Goal: Transaction & Acquisition: Purchase product/service

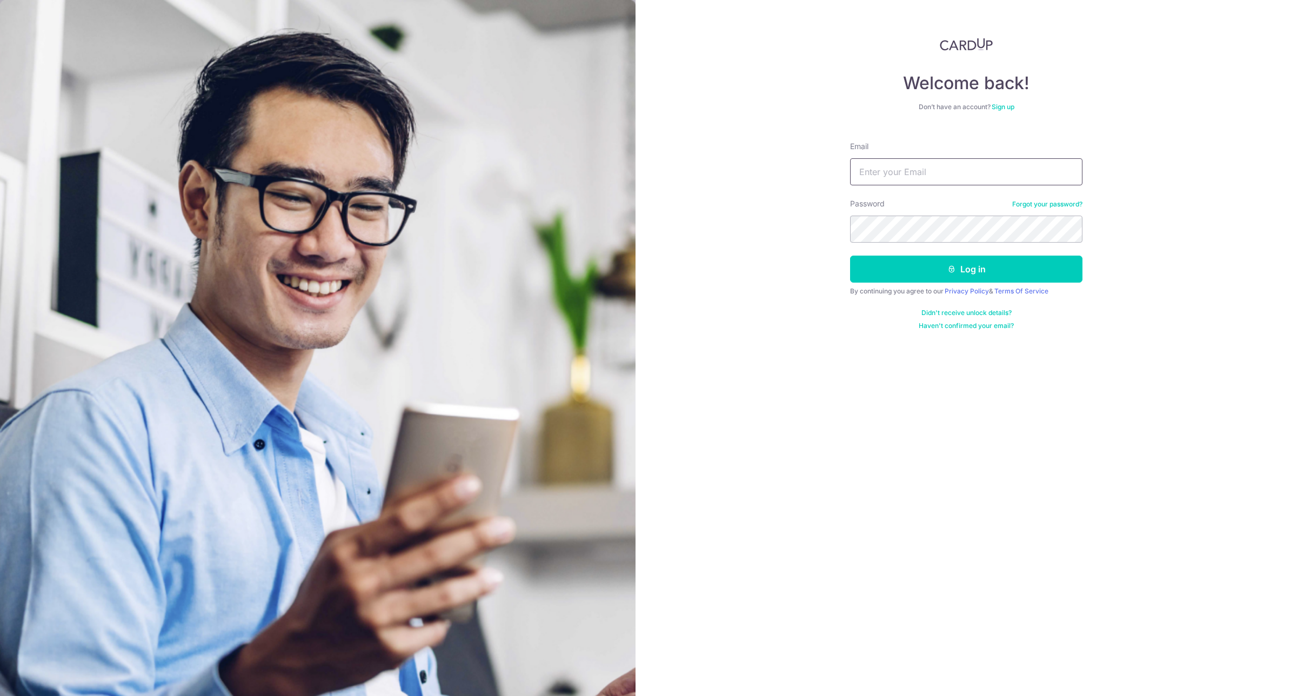
type input "germain.le@gmail.com"
click at [944, 271] on button "Log in" at bounding box center [966, 269] width 232 height 27
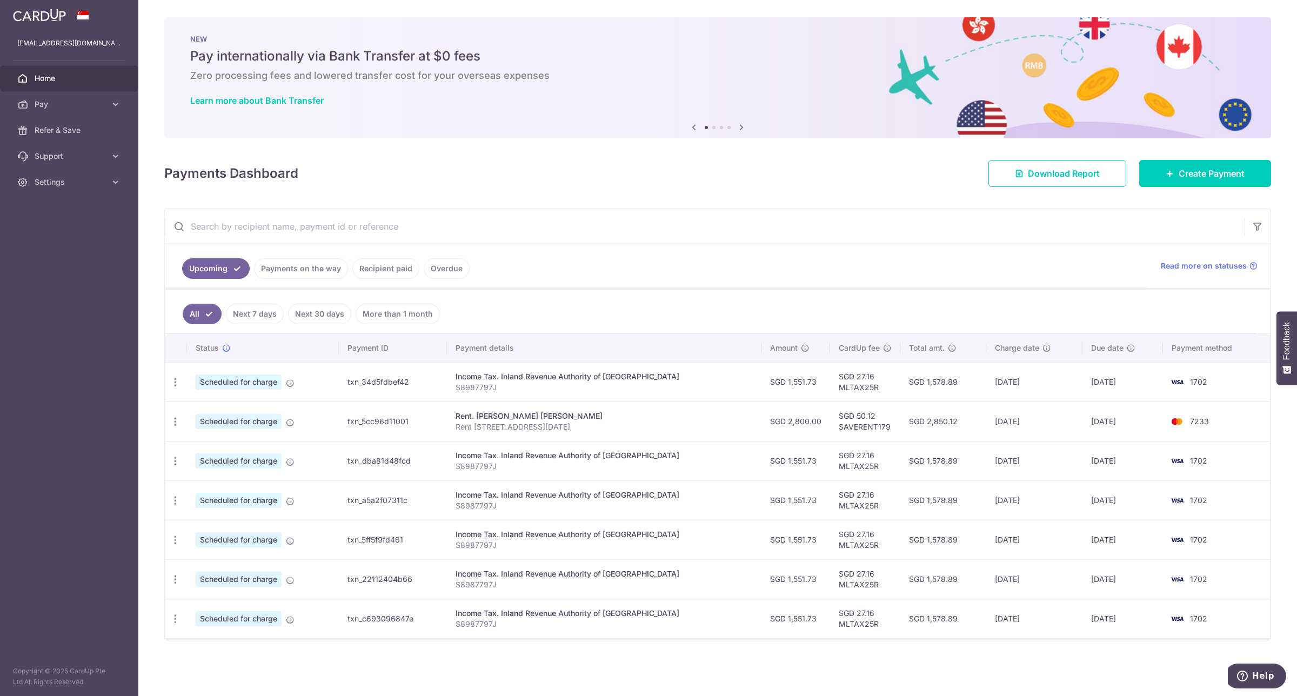
click at [854, 426] on td "SGD 50.12 SAVERENT179" at bounding box center [865, 421] width 70 height 39
copy td "SAVERENT179"
click at [1166, 177] on link "Create Payment" at bounding box center [1205, 173] width 132 height 27
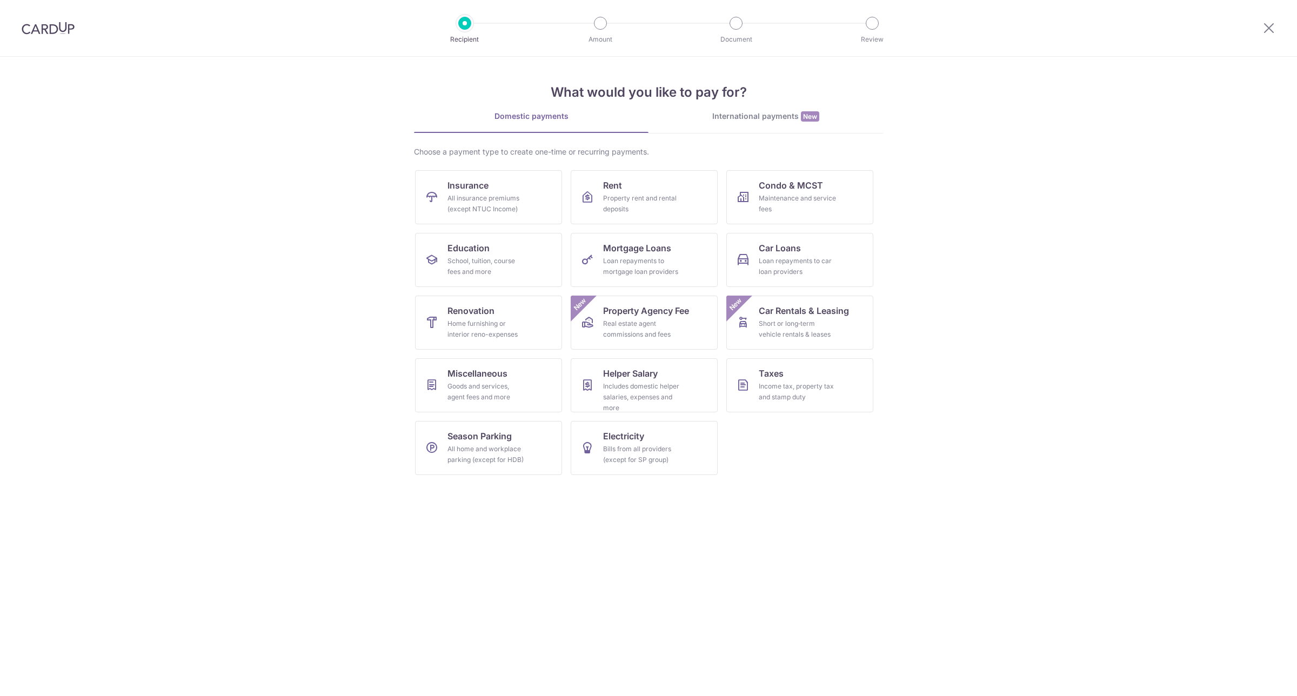
click at [767, 202] on div "Maintenance and service fees" at bounding box center [798, 204] width 78 height 22
click at [638, 209] on div "Property rent and rental deposits" at bounding box center [642, 204] width 78 height 22
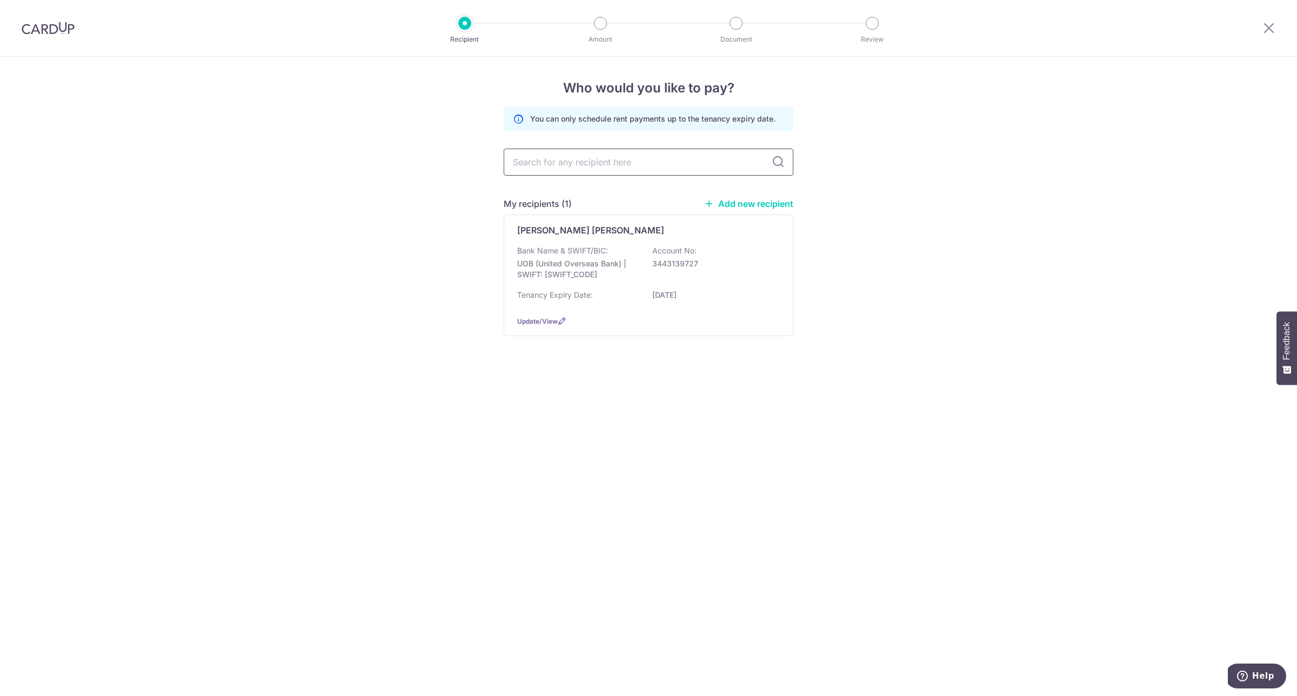
drag, startPoint x: 0, startPoint y: 0, endPoint x: 635, endPoint y: 170, distance: 657.4
click at [635, 166] on input "text" at bounding box center [649, 162] width 290 height 27
click at [878, 247] on div "Who would you like to pay? You can only schedule rent payments up to the tenanc…" at bounding box center [648, 376] width 1297 height 639
click at [713, 251] on div "Bank Name & SWIFT/BIC: UOB (United Overseas Bank) | SWIFT: UOVBSGSGXXX Account …" at bounding box center [648, 265] width 263 height 40
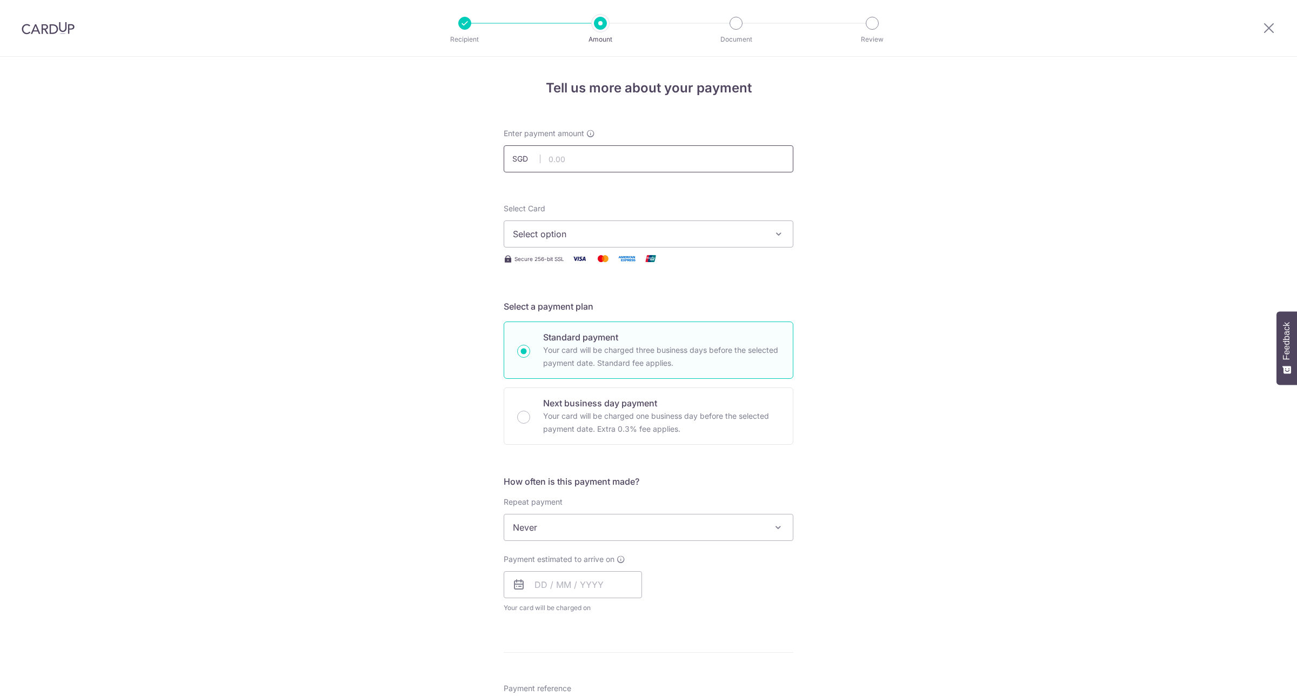
drag, startPoint x: 0, startPoint y: 0, endPoint x: 668, endPoint y: 162, distance: 687.3
click at [668, 162] on input "text" at bounding box center [649, 158] width 290 height 27
type input "2,850.00"
click at [687, 231] on span "Select option" at bounding box center [639, 234] width 252 height 13
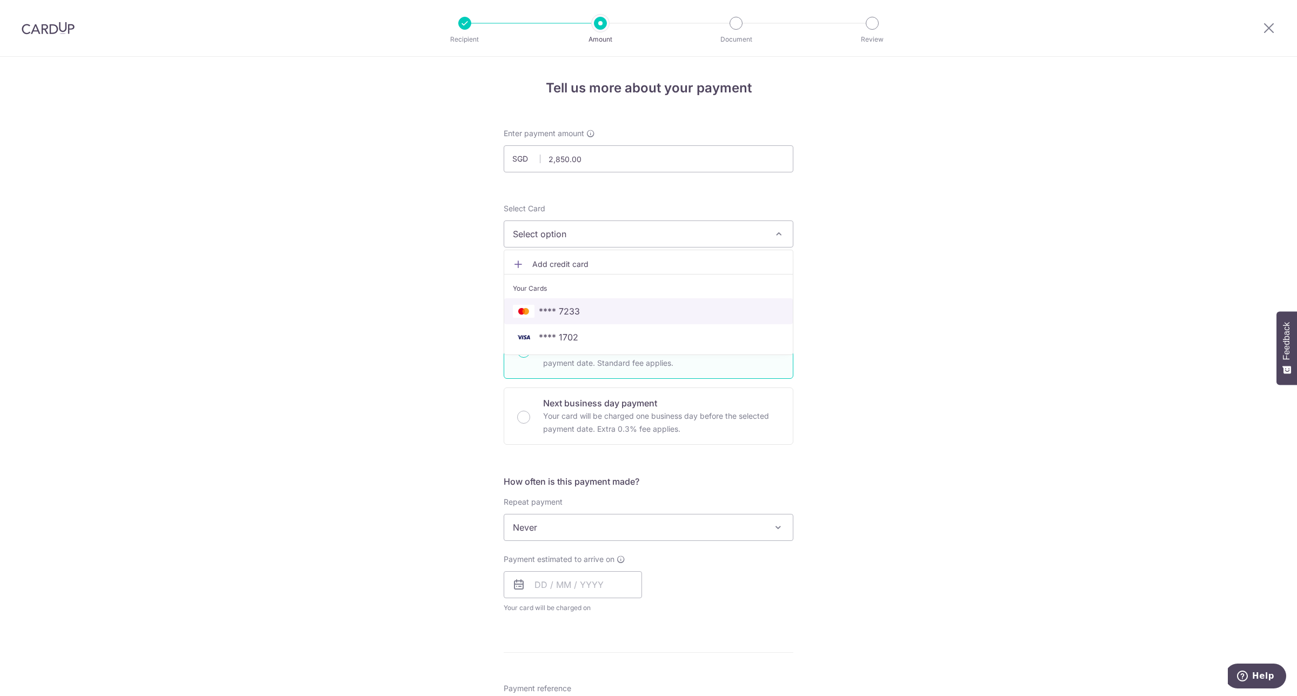
click at [644, 309] on span "**** 7233" at bounding box center [648, 311] width 271 height 13
click at [874, 282] on div "Tell us more about your payment Enter payment amount SGD 2,850.00 2850.00 Selec…" at bounding box center [648, 546] width 1297 height 978
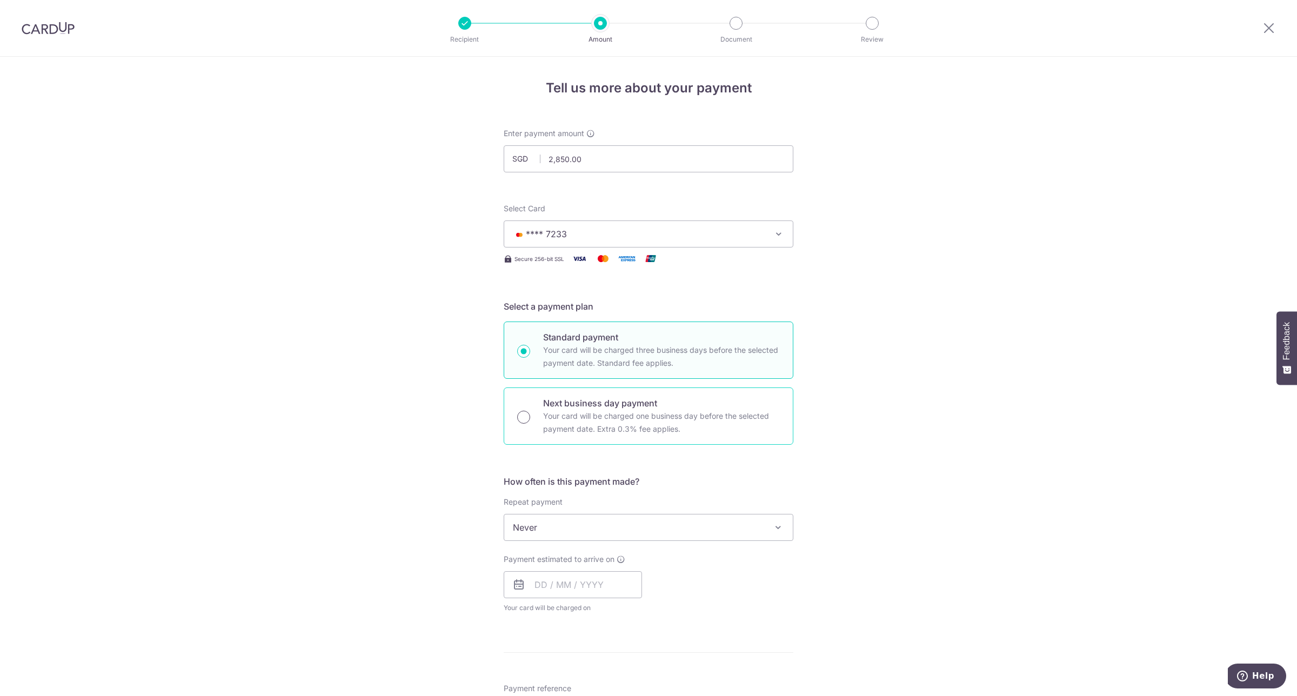
scroll to position [135, 0]
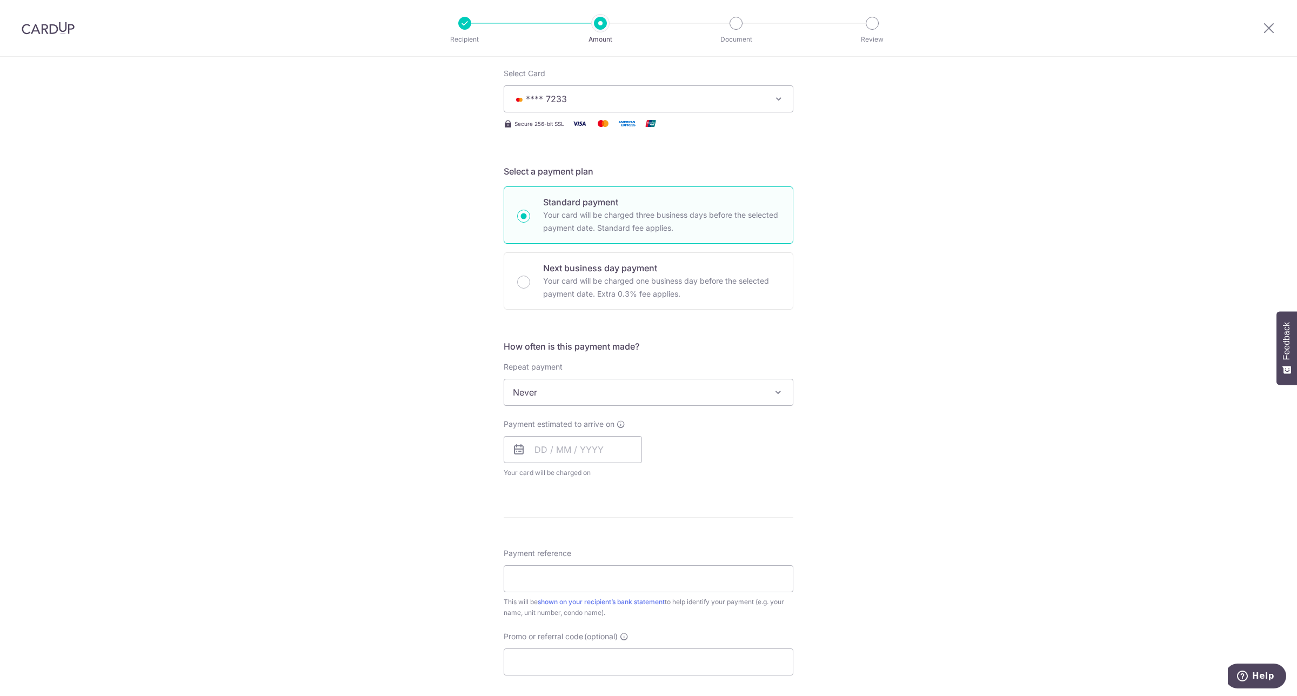
click at [553, 392] on span "Never" at bounding box center [648, 392] width 289 height 26
click at [452, 395] on div "Tell us more about your payment Enter payment amount SGD 2,850.00 2850.00 Selec…" at bounding box center [648, 411] width 1297 height 978
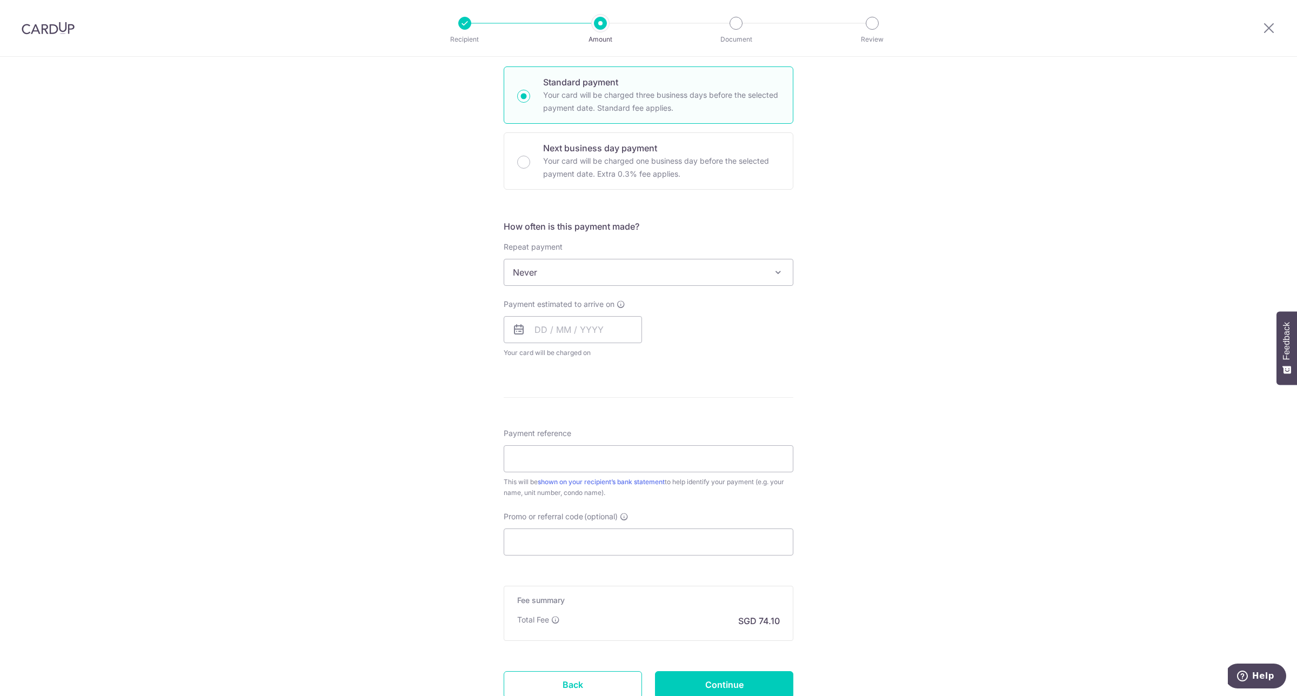
scroll to position [270, 0]
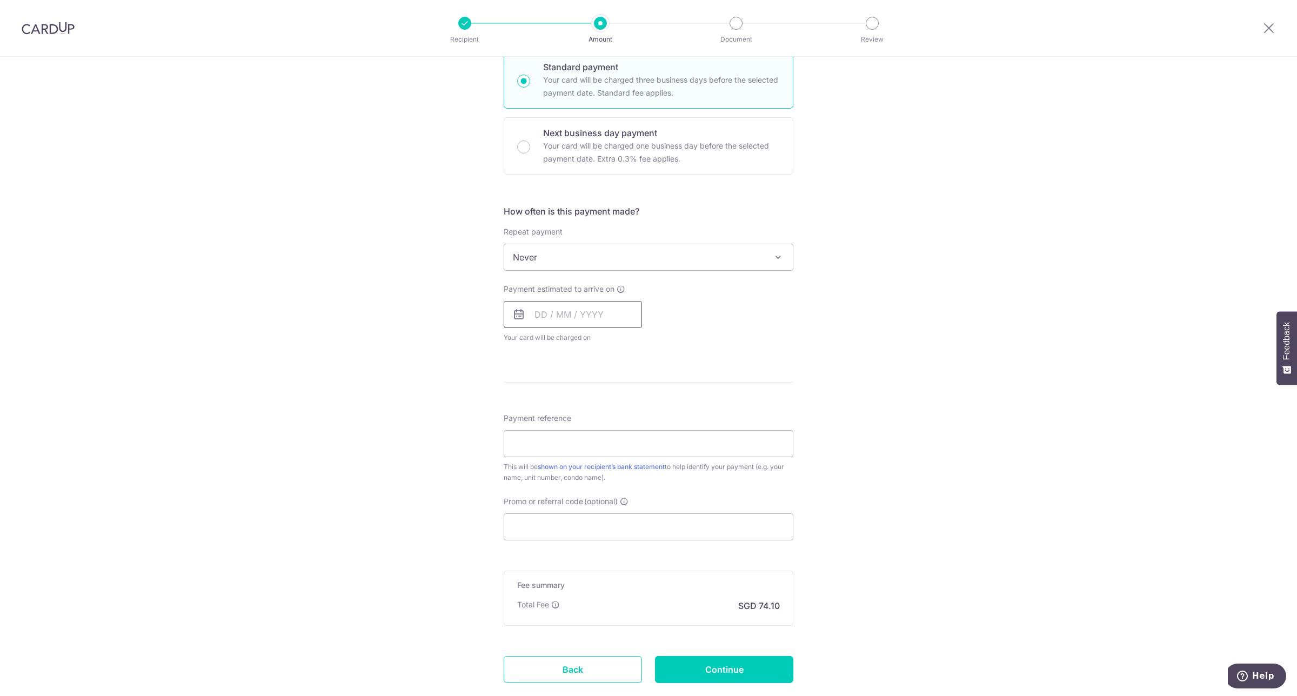
click at [540, 317] on input "text" at bounding box center [573, 314] width 138 height 27
click at [518, 346] on div "Prev Next Oct Nov Dec 2025 2026 2027 2028 2029 2030 2031 2032 2033 2034 2035" at bounding box center [590, 344] width 172 height 26
click at [522, 344] on div "Prev Next Oct Nov Dec 2025 2026 2027 2028 2029 2030 2031 2032 2033 2034 2035" at bounding box center [590, 344] width 172 height 26
click at [563, 344] on select "Oct Nov Dec" at bounding box center [565, 343] width 29 height 9
click at [654, 435] on link "15" at bounding box center [655, 434] width 17 height 17
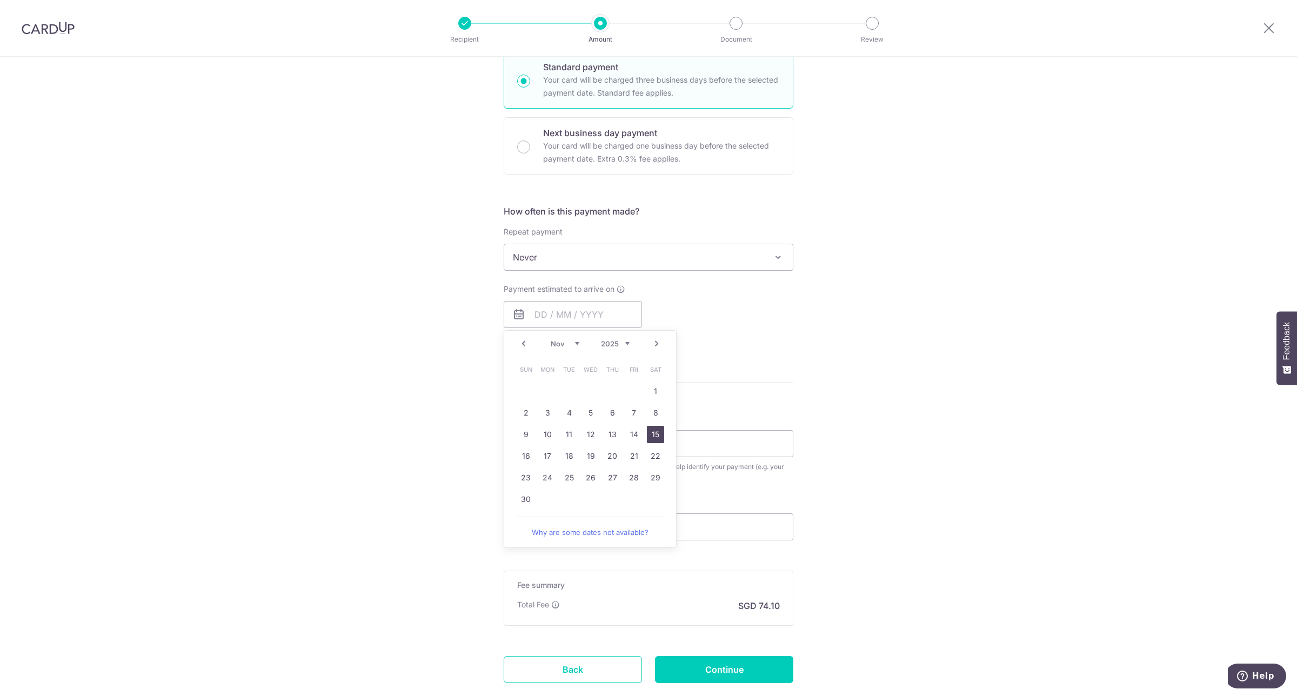
type input "[DATE]"
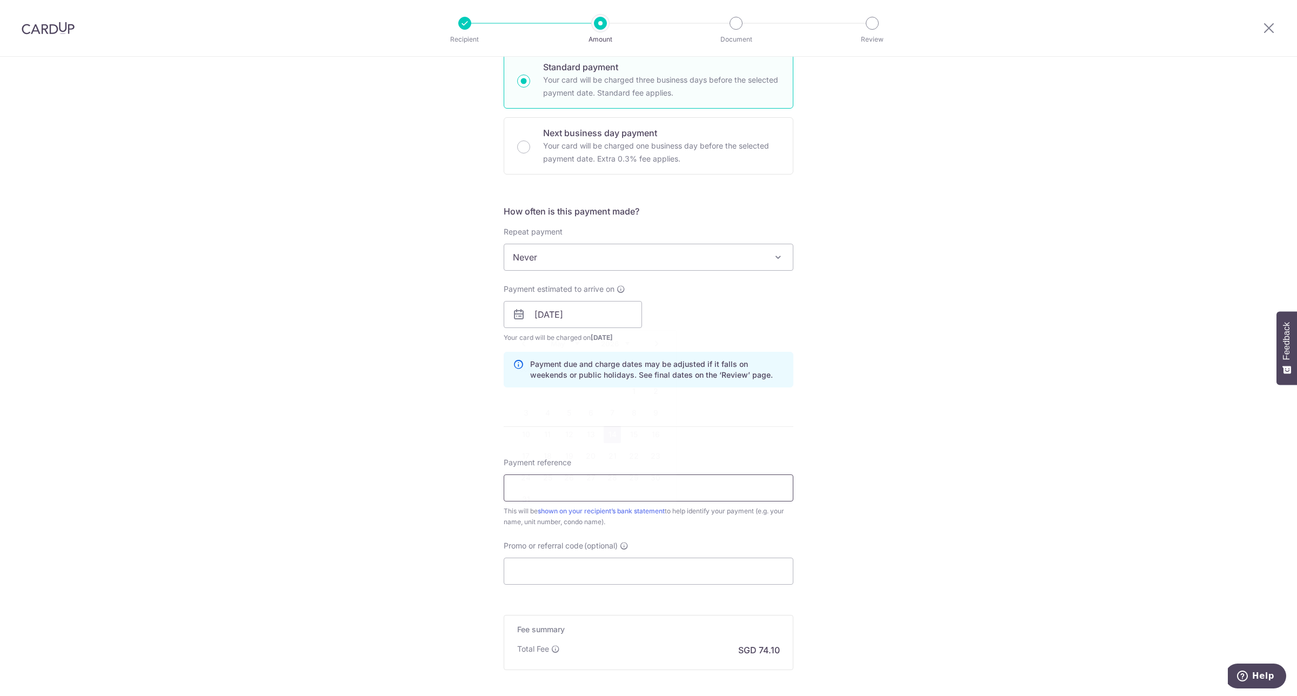
click at [739, 487] on input "Payment reference" at bounding box center [649, 487] width 290 height 27
click at [742, 488] on input "Payment reference" at bounding box center [649, 487] width 290 height 27
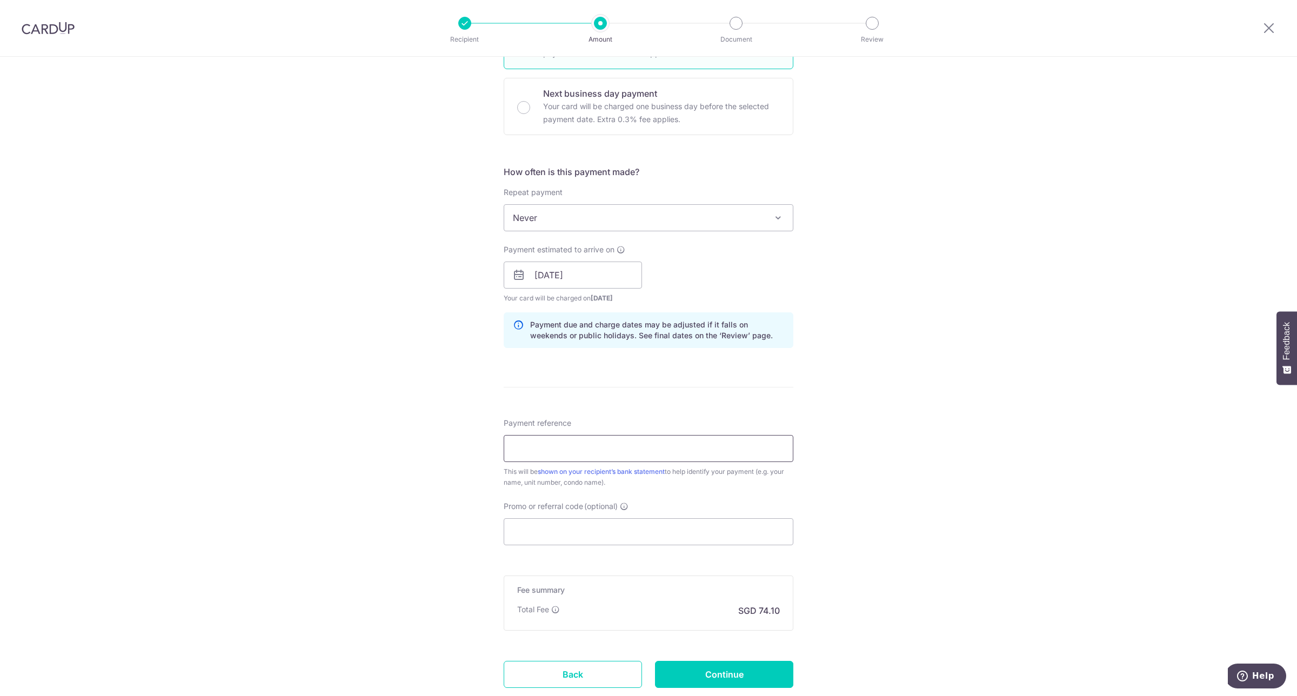
scroll to position [384, 0]
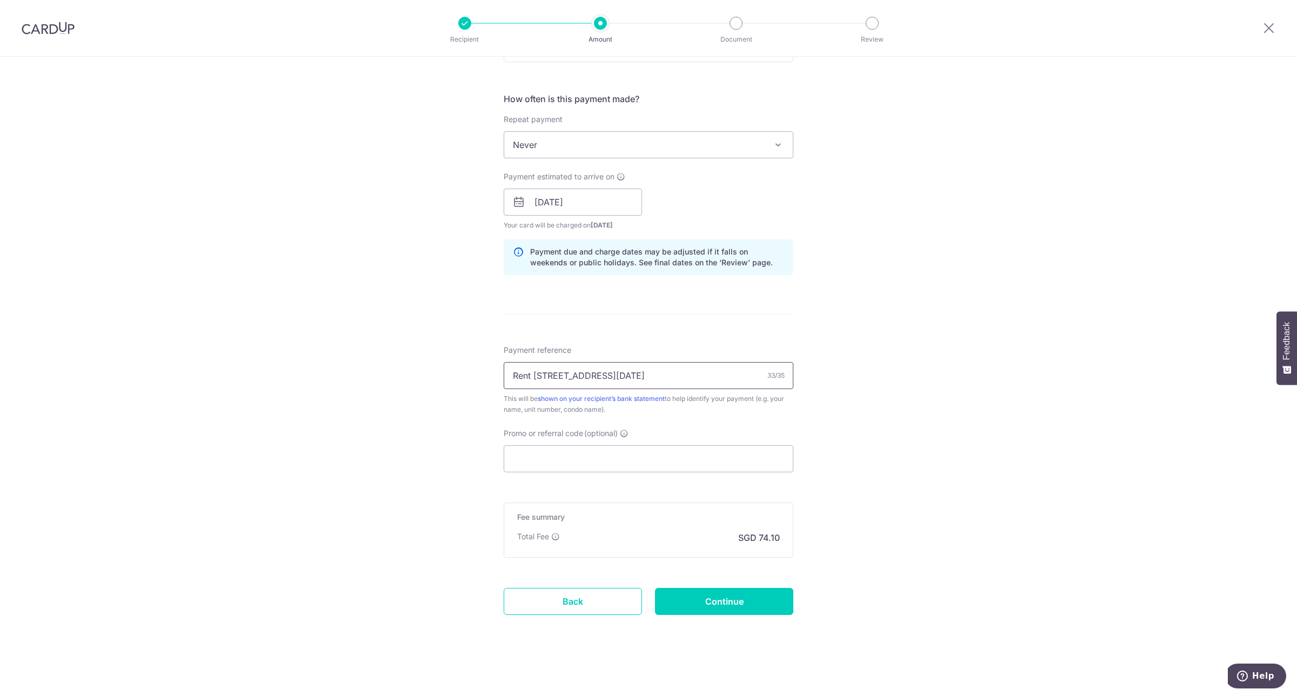
click at [614, 377] on input "Rent 170 Stirling Road - Jun 2025" at bounding box center [649, 375] width 290 height 27
type input "Rent [STREET_ADDRESS][DATE]"
click at [630, 456] on input "Promo or referral code (optional)" at bounding box center [649, 458] width 290 height 27
paste input "SAVERENT179"
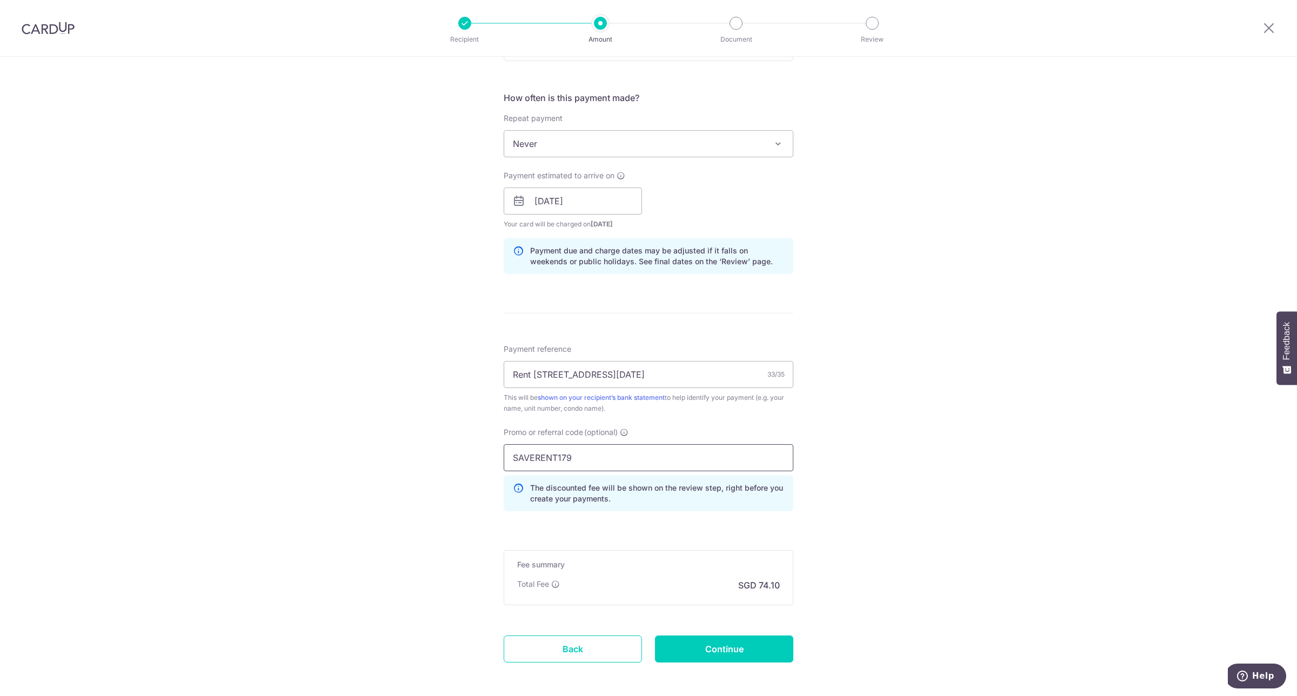
type input "SAVERENT179"
click at [788, 517] on div "Promo or referral code (optional) SAVERENT179 The discounted fee will be shown …" at bounding box center [648, 473] width 303 height 93
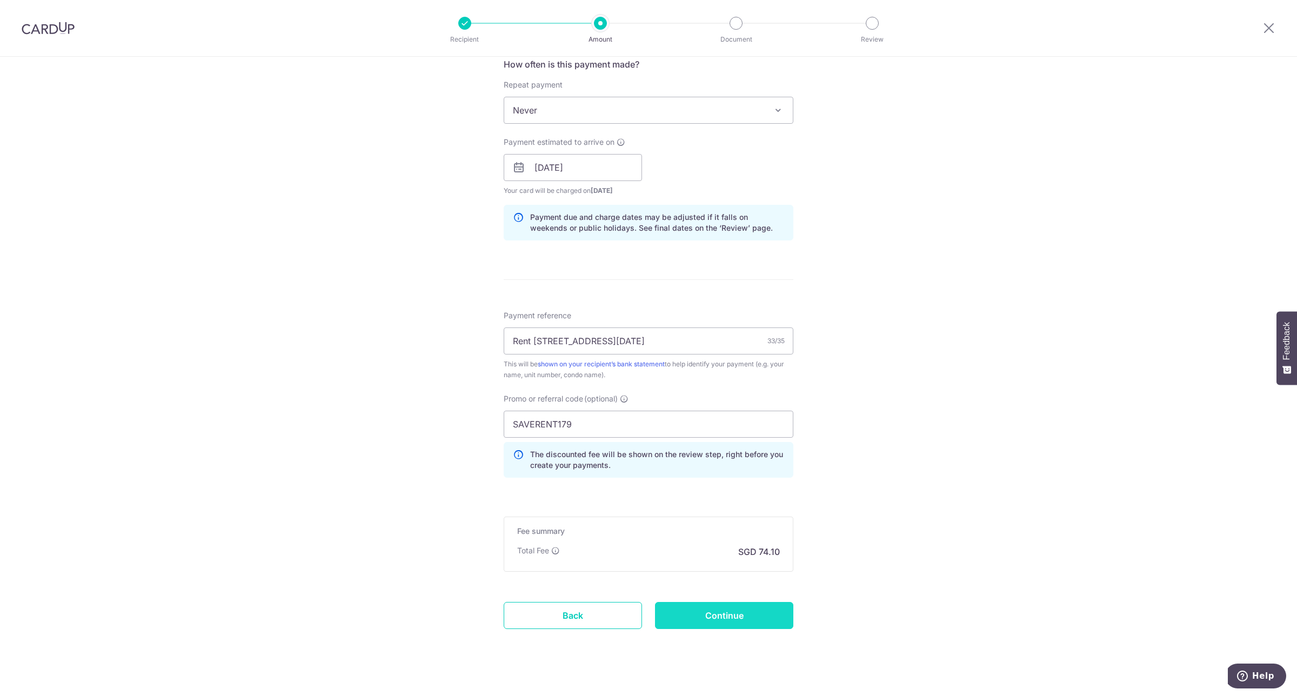
scroll to position [433, 0]
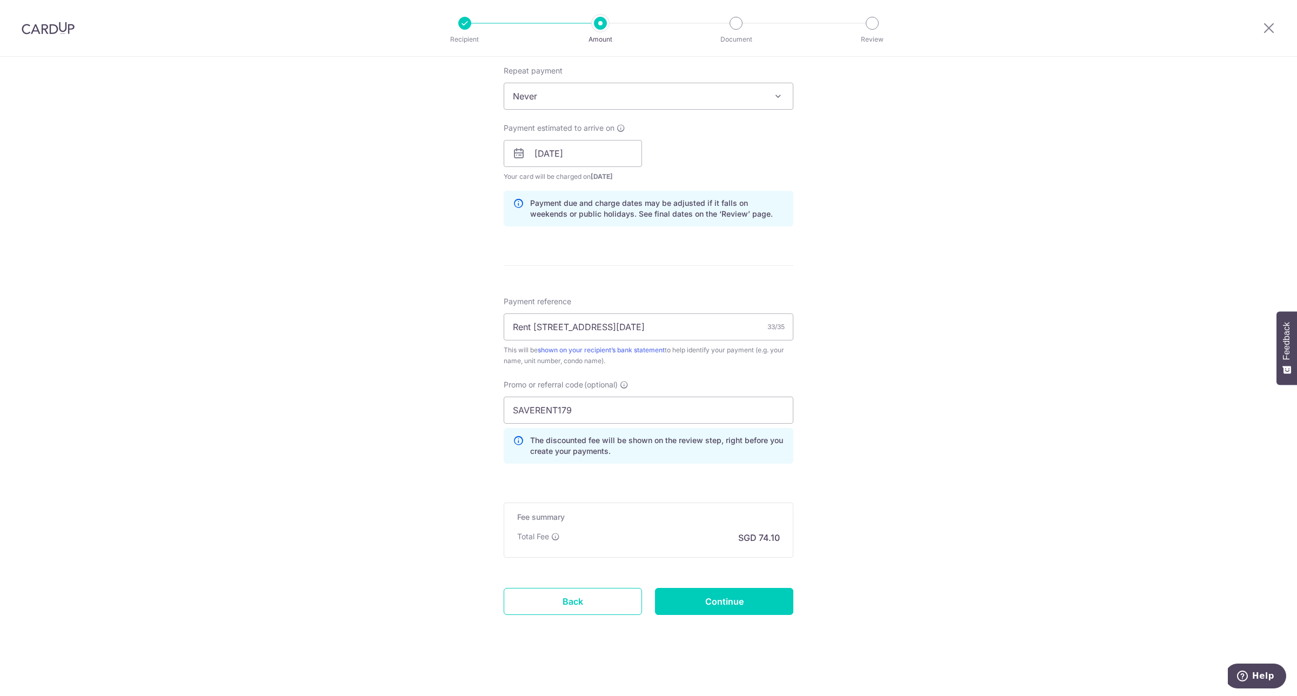
click at [733, 586] on form "Enter payment amount SGD 2,850.00 2850.00 Select Card **** 7233 Add credit card…" at bounding box center [649, 171] width 290 height 948
click at [741, 598] on input "Continue" at bounding box center [724, 601] width 138 height 27
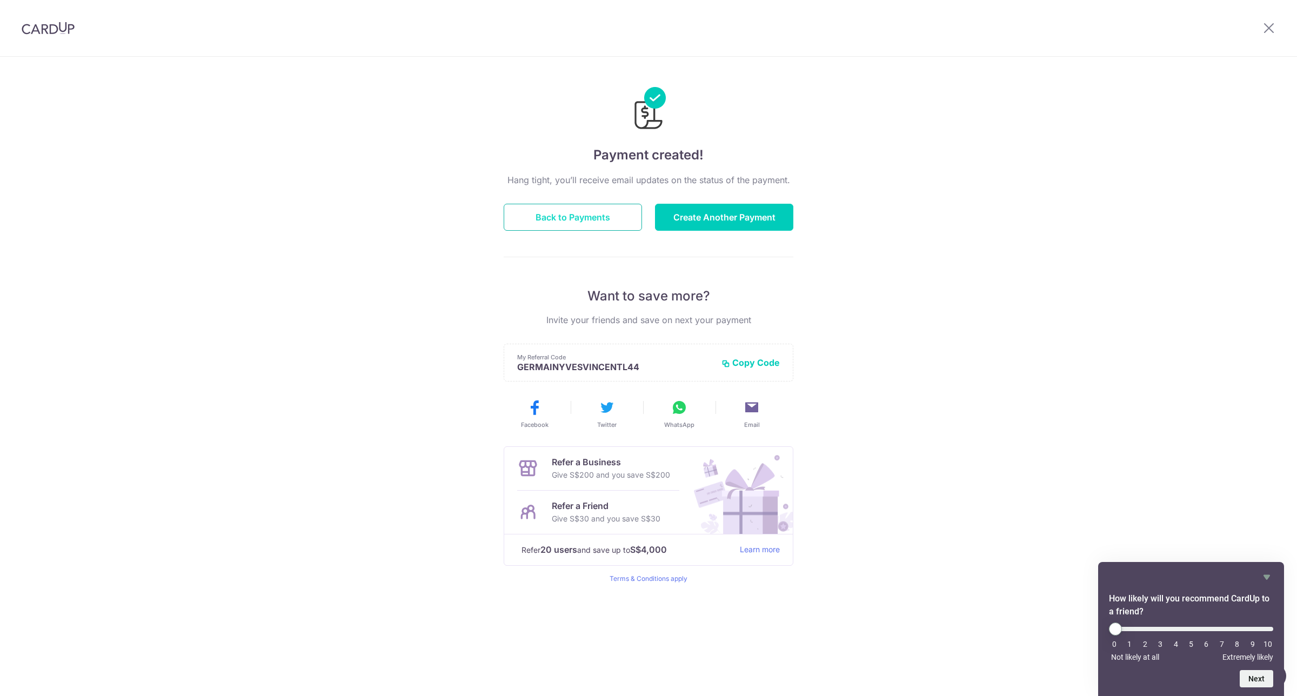
click at [549, 215] on button "Back to Payments" at bounding box center [573, 217] width 138 height 27
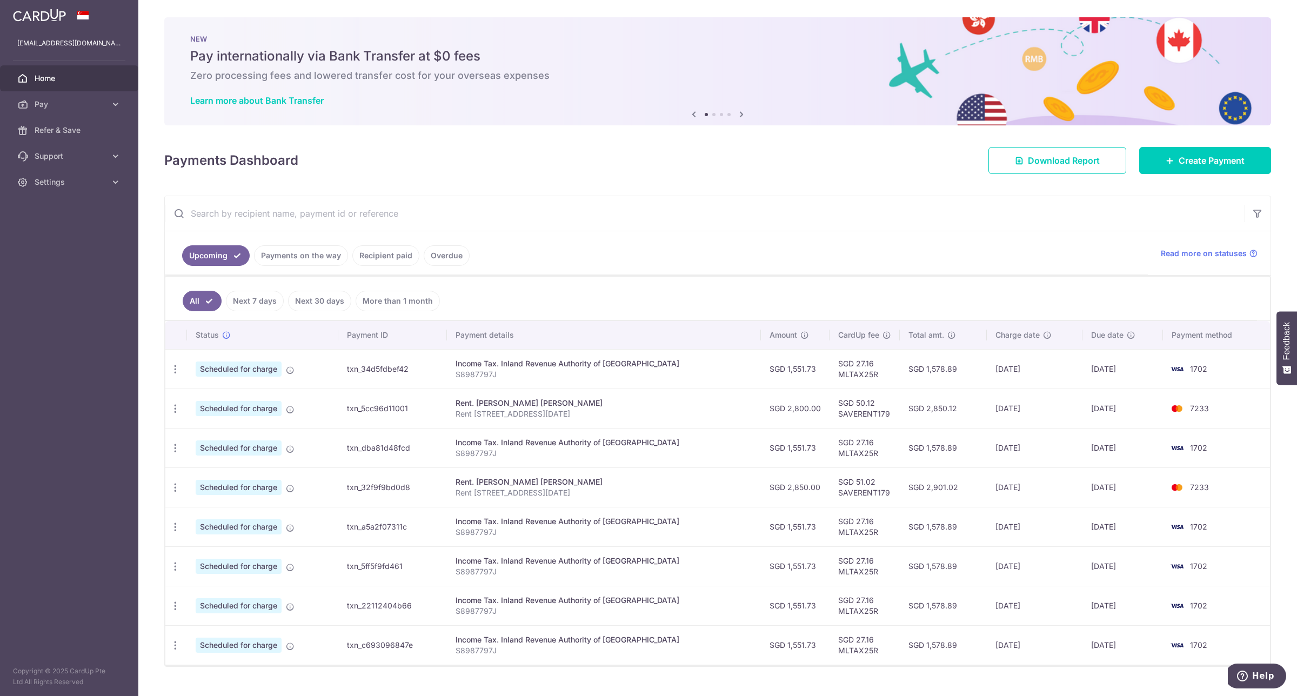
scroll to position [24, 0]
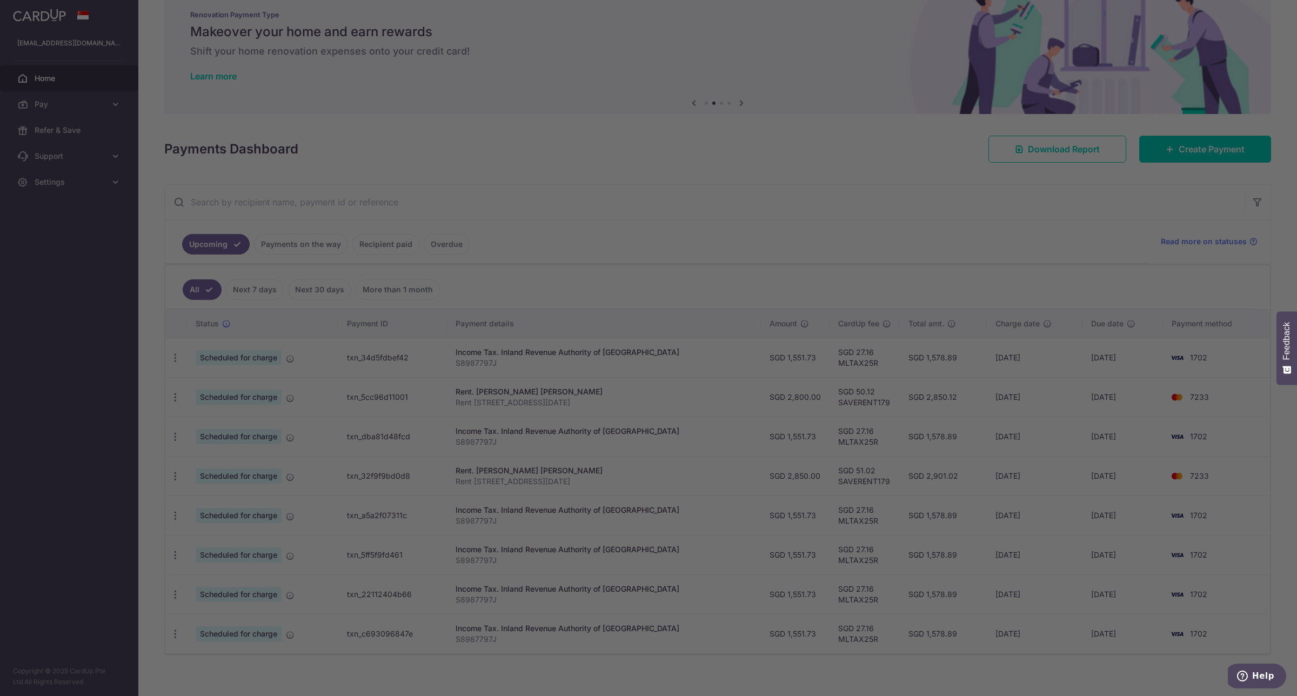
click at [926, 144] on div at bounding box center [655, 351] width 1310 height 703
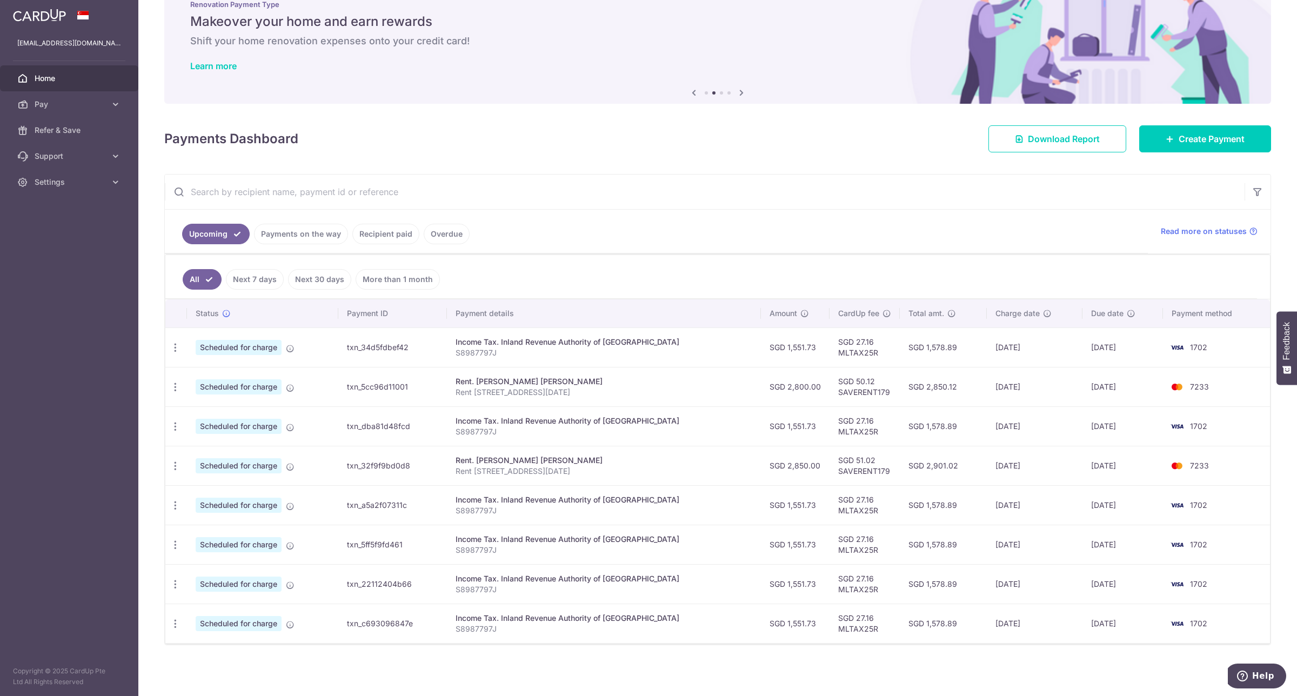
scroll to position [38, 0]
drag, startPoint x: 817, startPoint y: 618, endPoint x: 999, endPoint y: 625, distance: 181.7
click at [999, 625] on tr "Update payment Cancel payment Scheduled for charge txn_c693096847e Income Tax. …" at bounding box center [717, 623] width 1105 height 39
click at [1021, 623] on td "[DATE]" at bounding box center [1035, 623] width 96 height 39
